Goal: Transaction & Acquisition: Download file/media

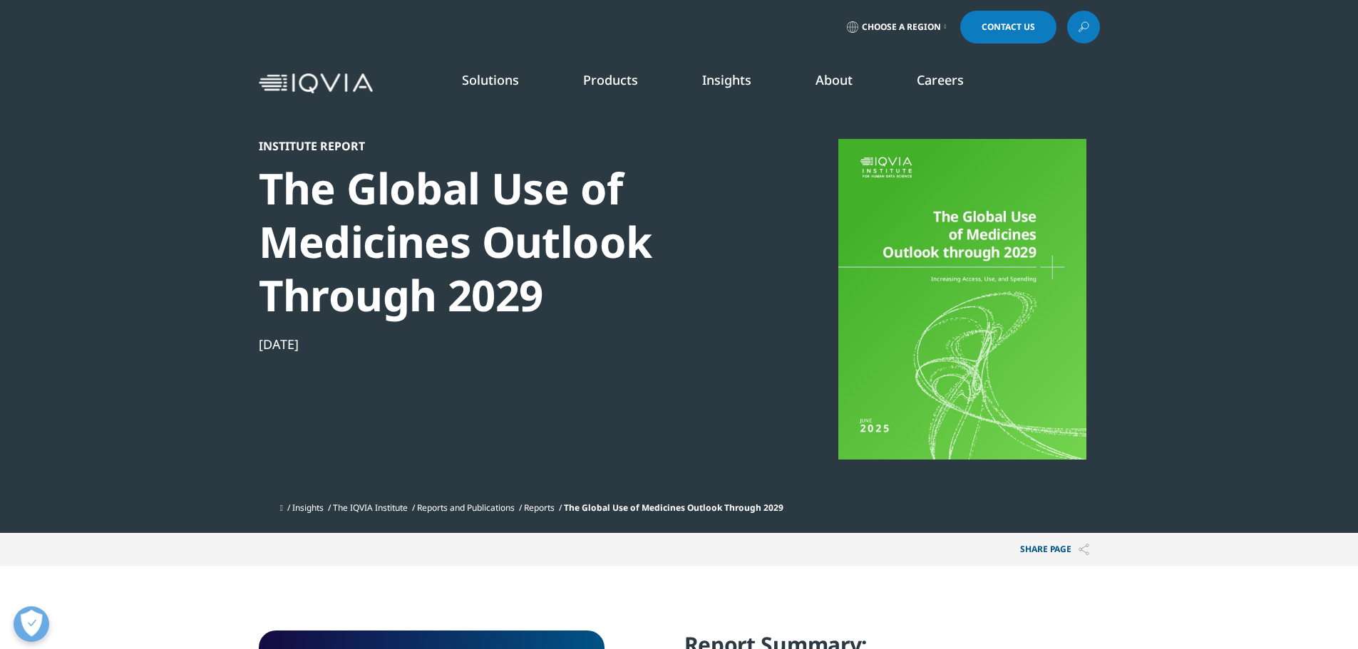
click at [940, 406] on div at bounding box center [962, 299] width 275 height 321
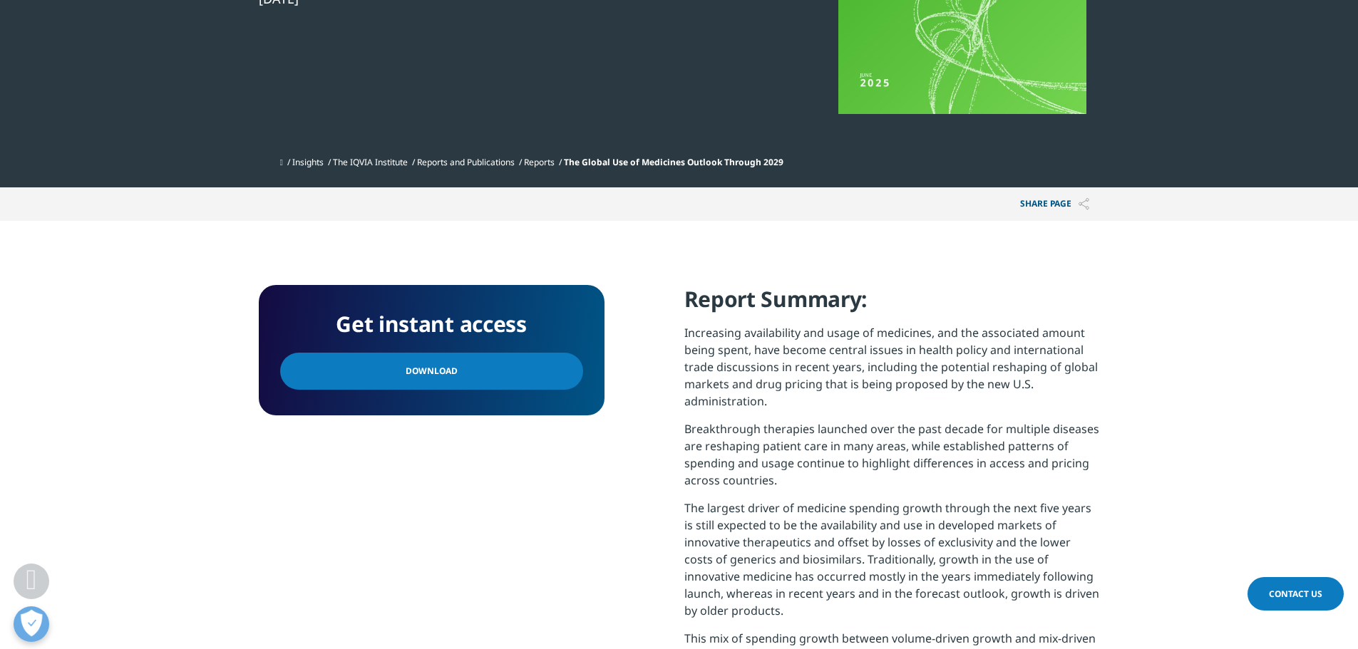
scroll to position [356, 0]
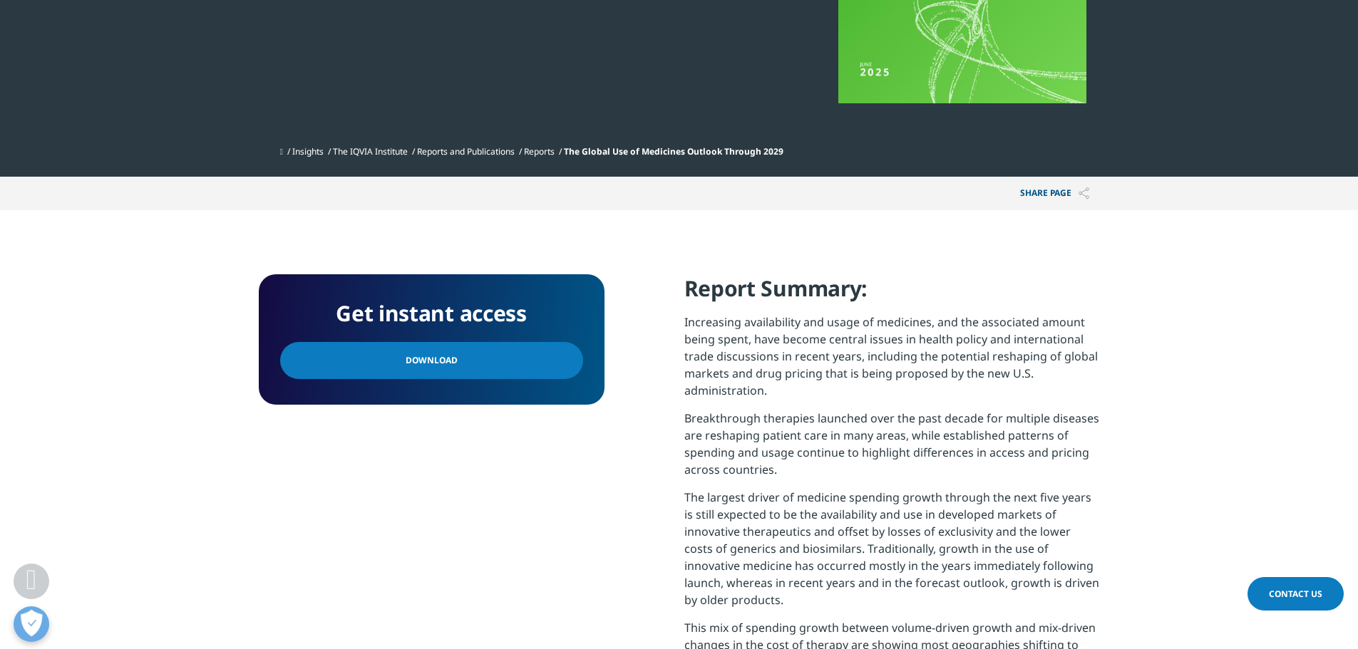
click at [418, 361] on span "Download" at bounding box center [432, 361] width 52 height 16
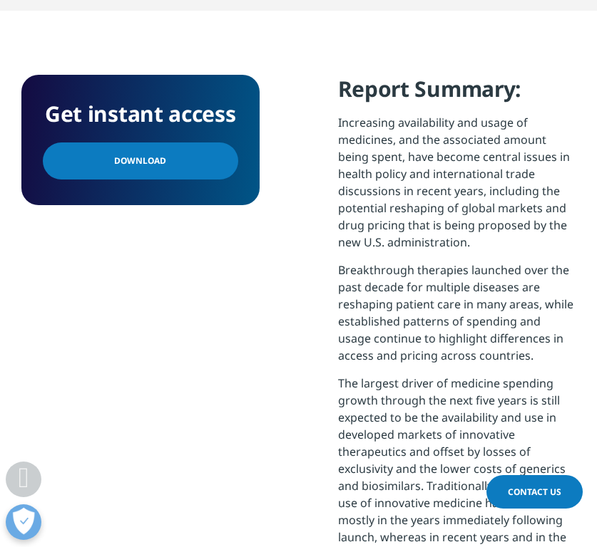
scroll to position [130, 237]
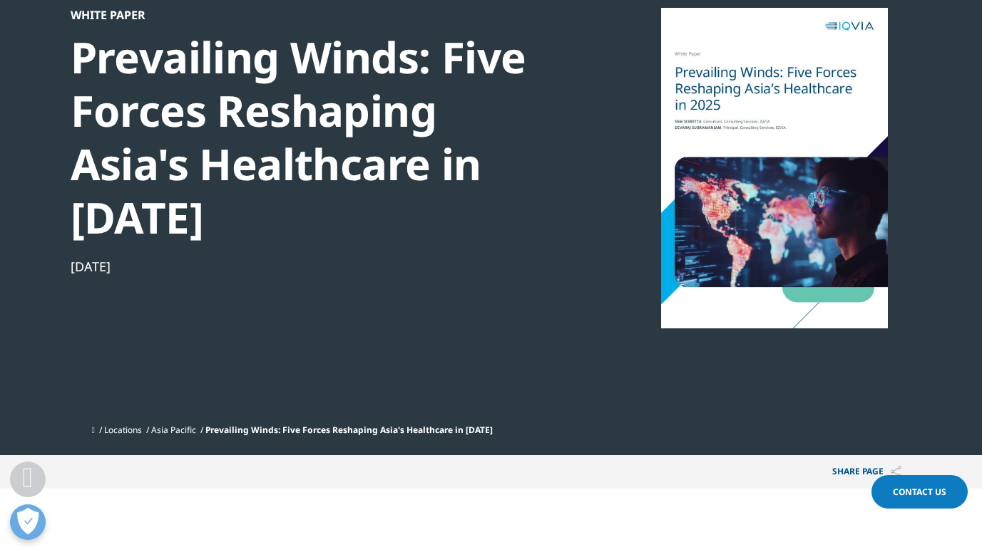
scroll to position [356, 0]
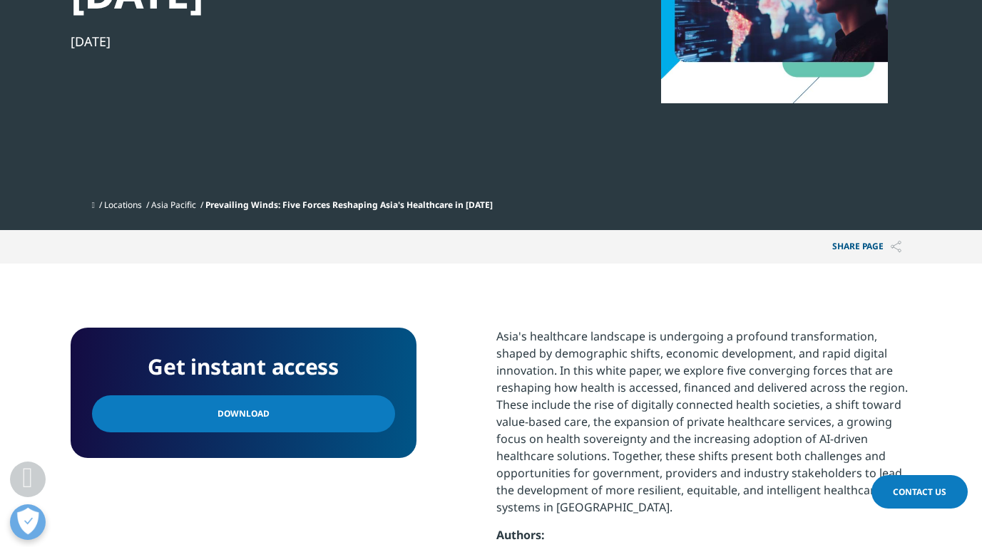
click at [255, 413] on span "Download" at bounding box center [243, 414] width 52 height 16
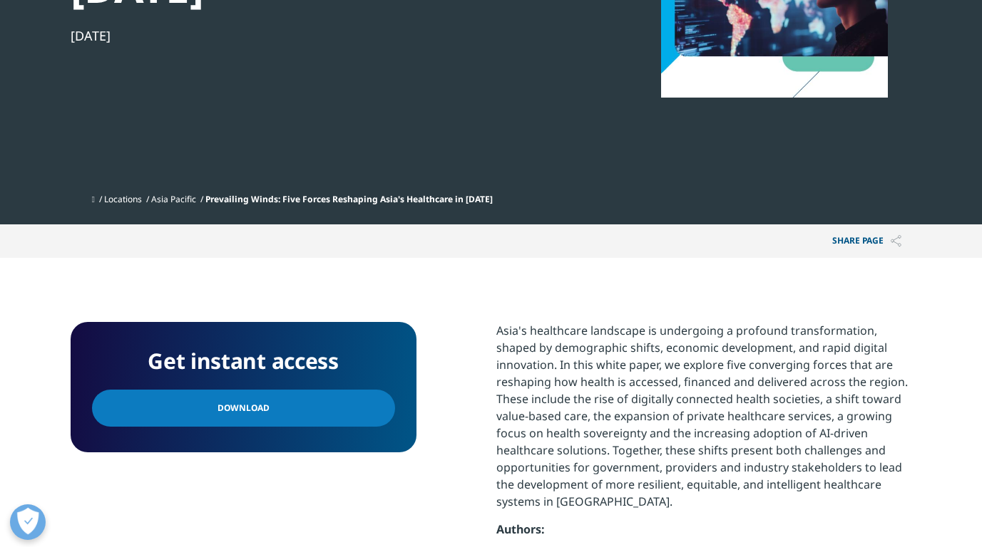
scroll to position [71, 0]
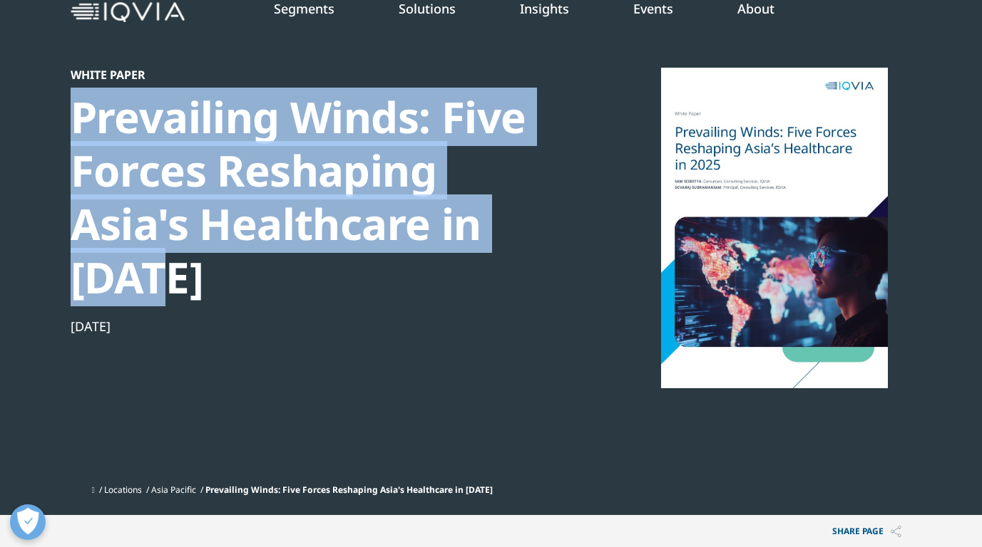
drag, startPoint x: 180, startPoint y: 269, endPoint x: 52, endPoint y: 107, distance: 206.5
click at [48, 103] on section "White Paper Prevailing Winds: Five Forces Reshaping Asia's Healthcare in 2025 J…" at bounding box center [491, 222] width 982 height 587
copy div "Prevailing Winds: Five Forces Reshaping Asia's Healthcare in 2025"
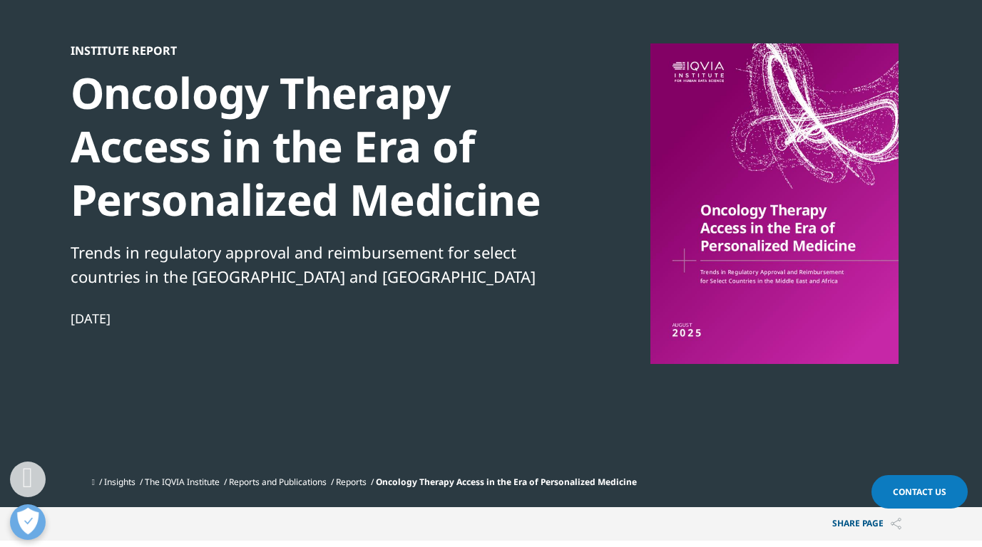
scroll to position [356, 0]
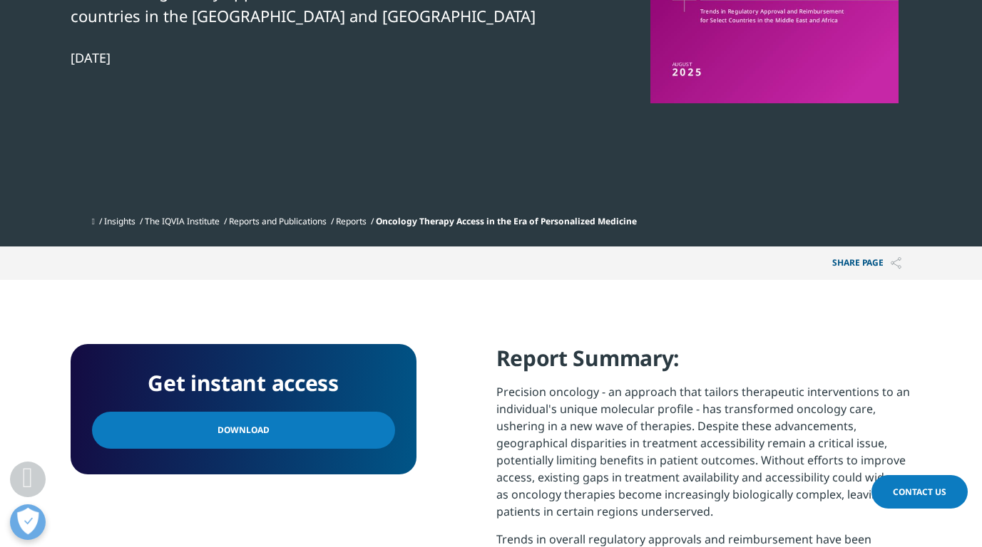
click at [363, 427] on link "Download" at bounding box center [243, 430] width 303 height 37
